Goal: Find specific page/section

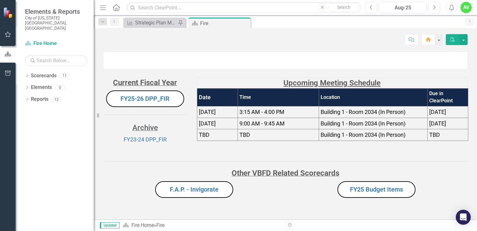
scroll to position [54, 0]
click at [147, 102] on link "FY25-26 DPP_FIR" at bounding box center [145, 98] width 49 height 7
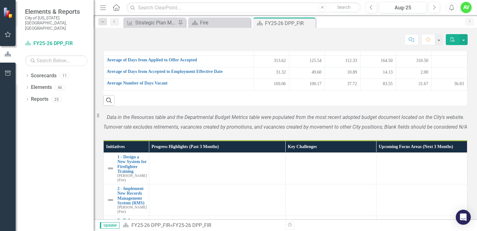
scroll to position [420, 0]
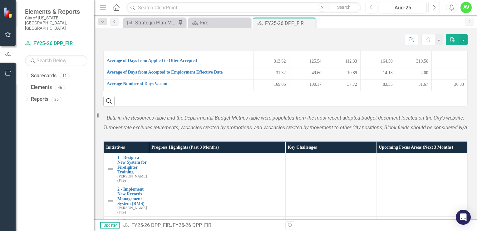
click at [433, 9] on icon "Next" at bounding box center [434, 8] width 3 height 6
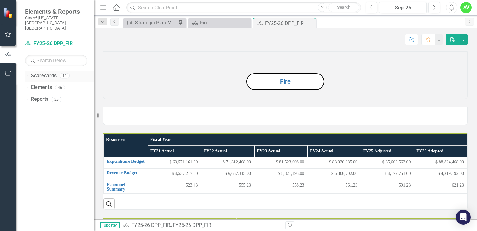
click at [27, 74] on icon "Dropdown" at bounding box center [27, 75] width 4 height 3
click at [43, 84] on link "Budget Tracker" at bounding box center [63, 87] width 59 height 7
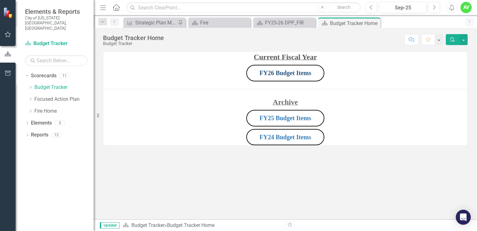
click at [282, 73] on link "FY26 Budget Items" at bounding box center [286, 72] width 52 height 7
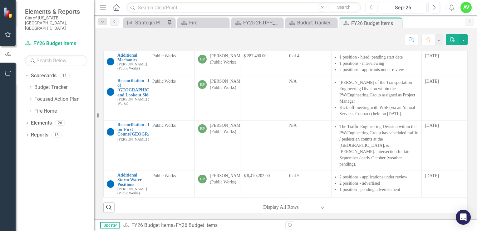
scroll to position [98, 0]
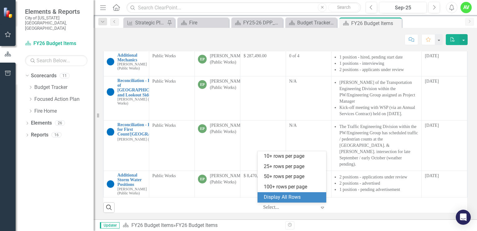
click at [280, 208] on div at bounding box center [289, 207] width 53 height 8
click at [301, 196] on div "Display All Rows" at bounding box center [293, 196] width 59 height 7
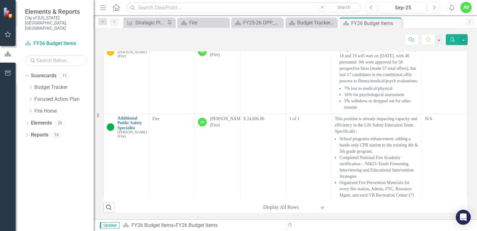
scroll to position [0, 0]
